Goal: Task Accomplishment & Management: Use online tool/utility

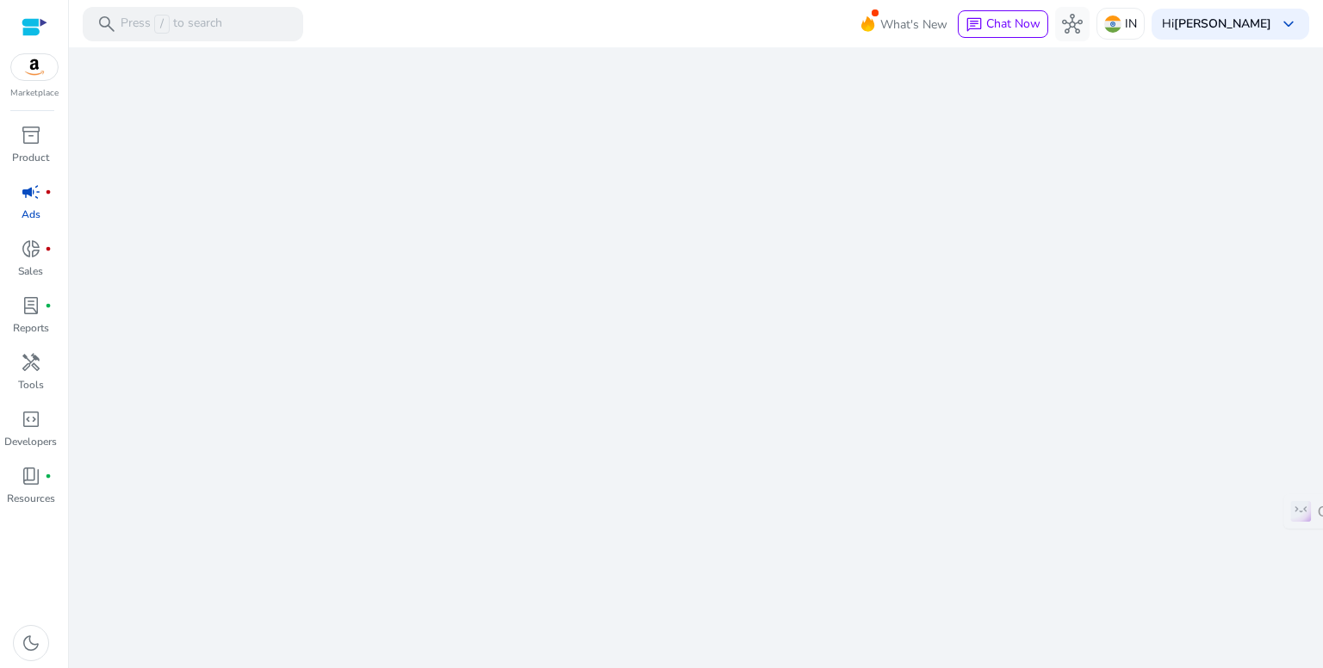
click at [953, 71] on div "We are getting things ready for you..." at bounding box center [696, 357] width 1240 height 621
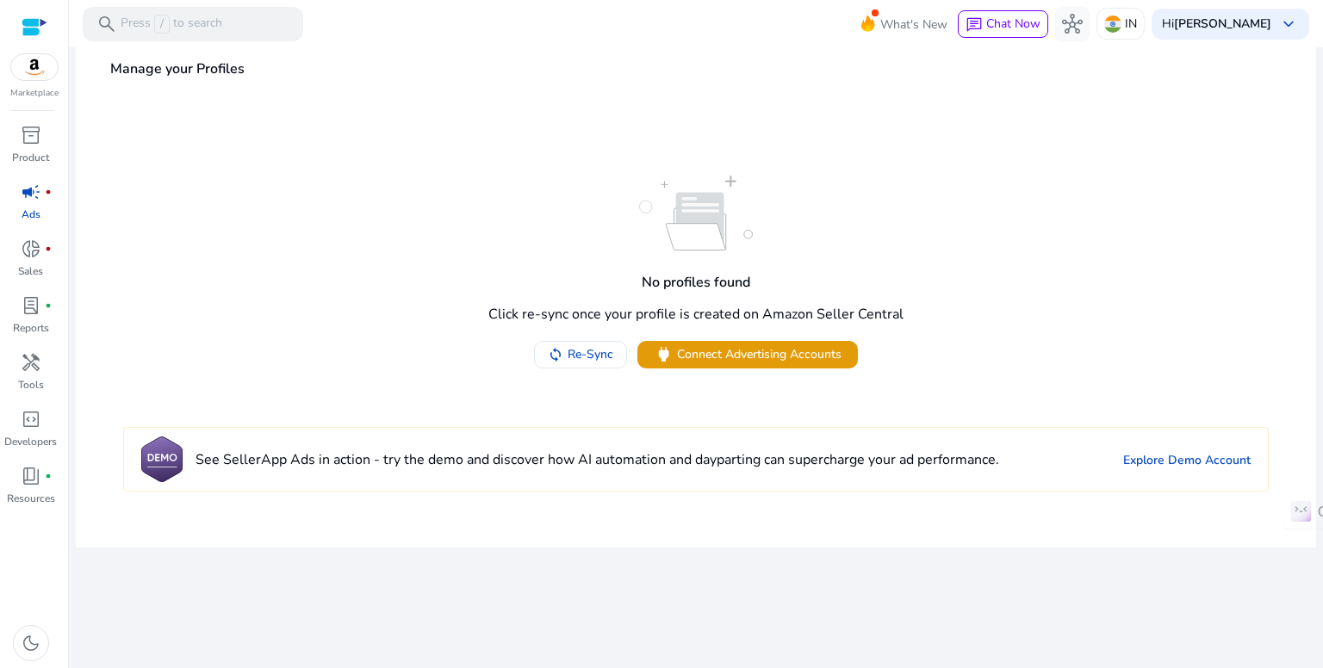
click at [29, 71] on img at bounding box center [34, 67] width 46 height 26
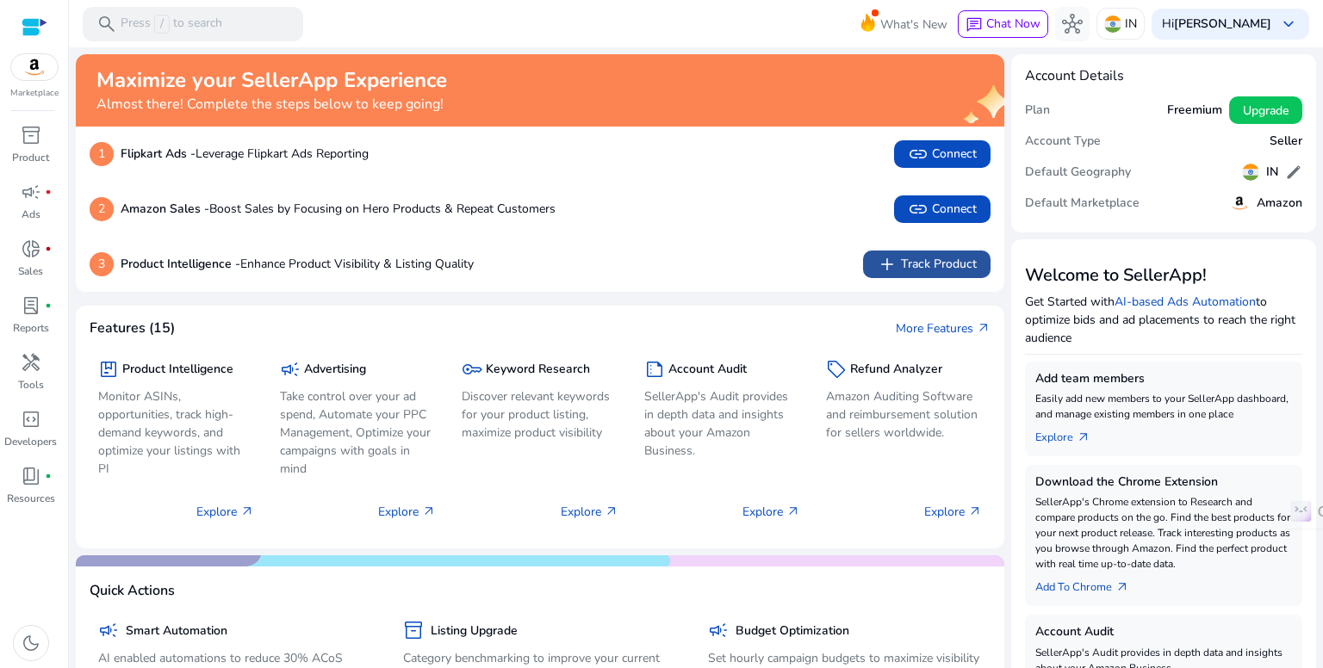
click at [899, 264] on span "add Track Product" at bounding box center [927, 264] width 100 height 21
